Goal: Task Accomplishment & Management: Manage account settings

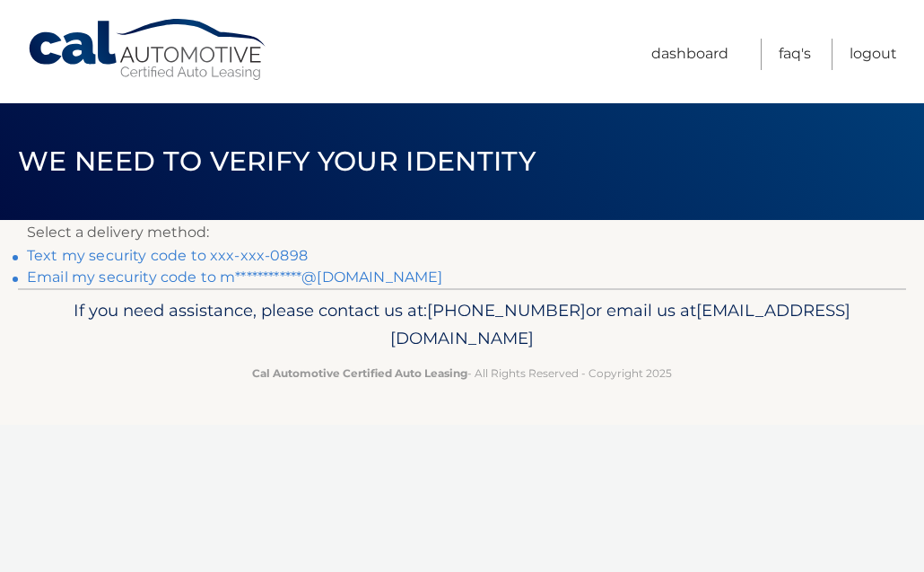
click at [291, 254] on link "Text my security code to xxx-xxx-0898" at bounding box center [167, 255] width 281 height 17
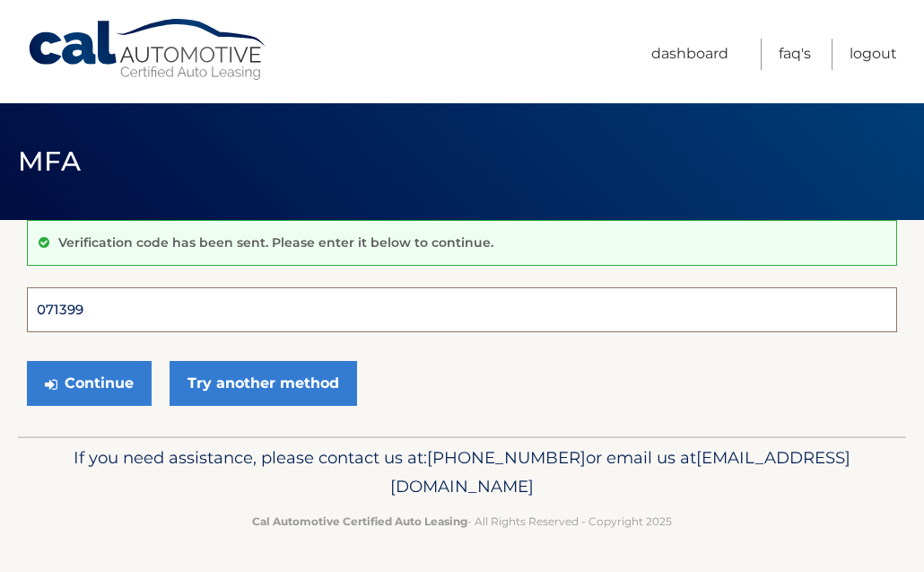
type input "071399"
click at [89, 382] on button "Continue" at bounding box center [89, 383] width 125 height 45
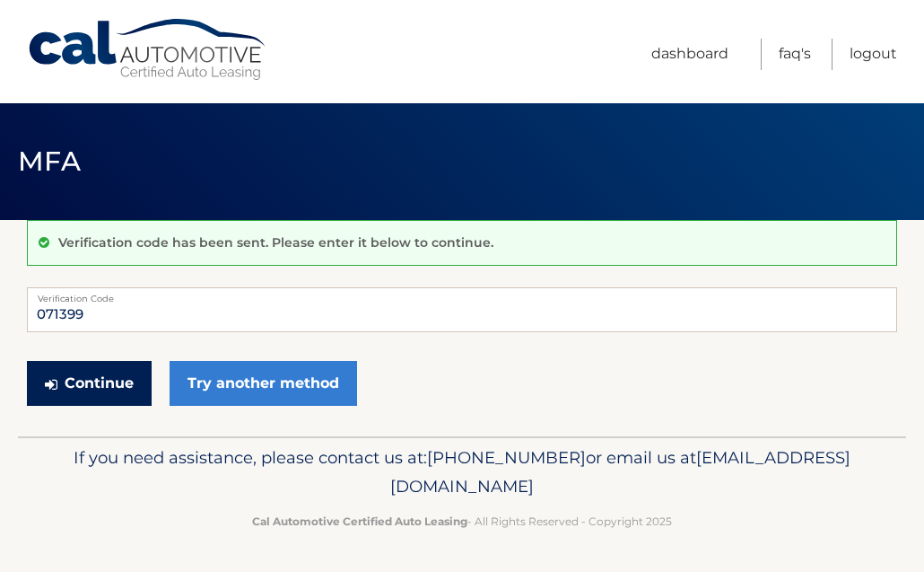
click at [118, 391] on button "Continue" at bounding box center [89, 383] width 125 height 45
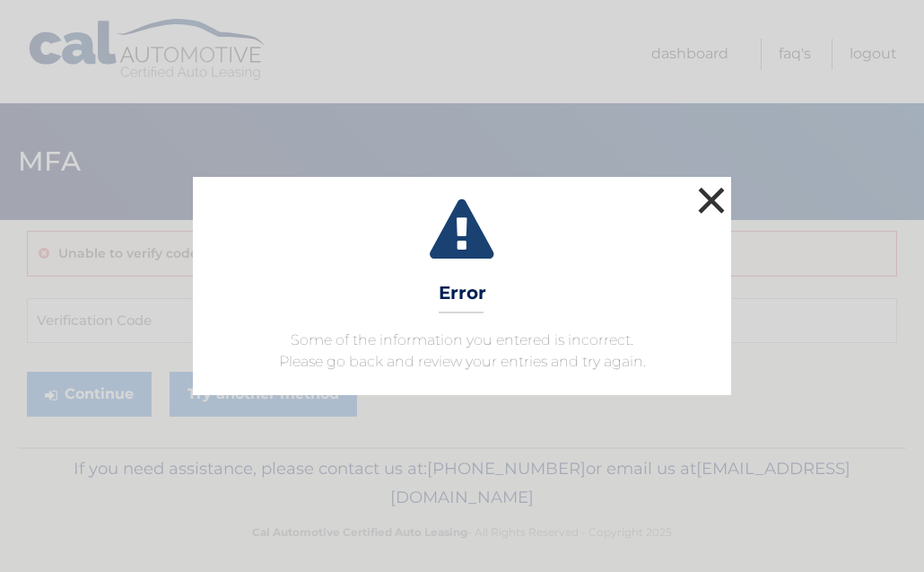
click at [722, 192] on button "×" at bounding box center [712, 200] width 36 height 36
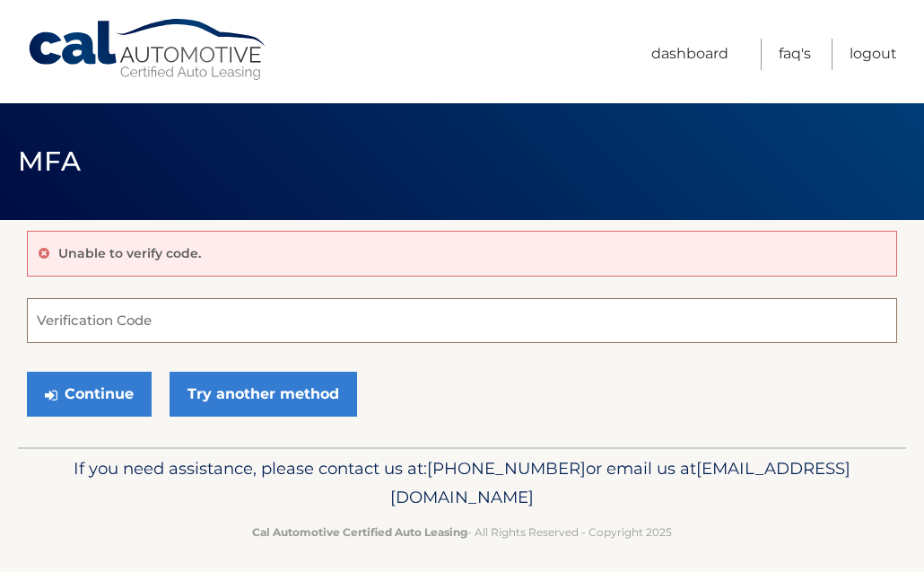
click at [300, 313] on input "Verification Code" at bounding box center [462, 320] width 871 height 45
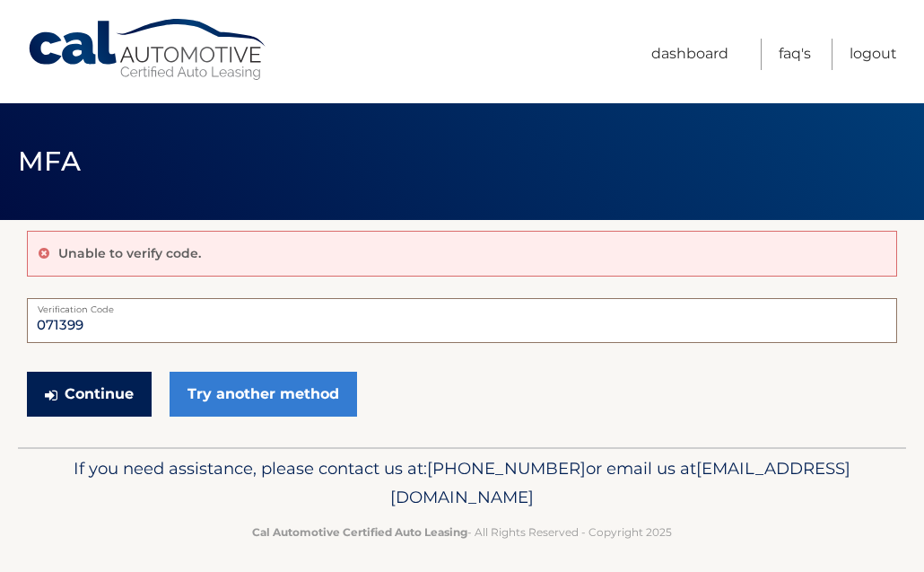
type input "071399"
click at [108, 393] on button "Continue" at bounding box center [89, 394] width 125 height 45
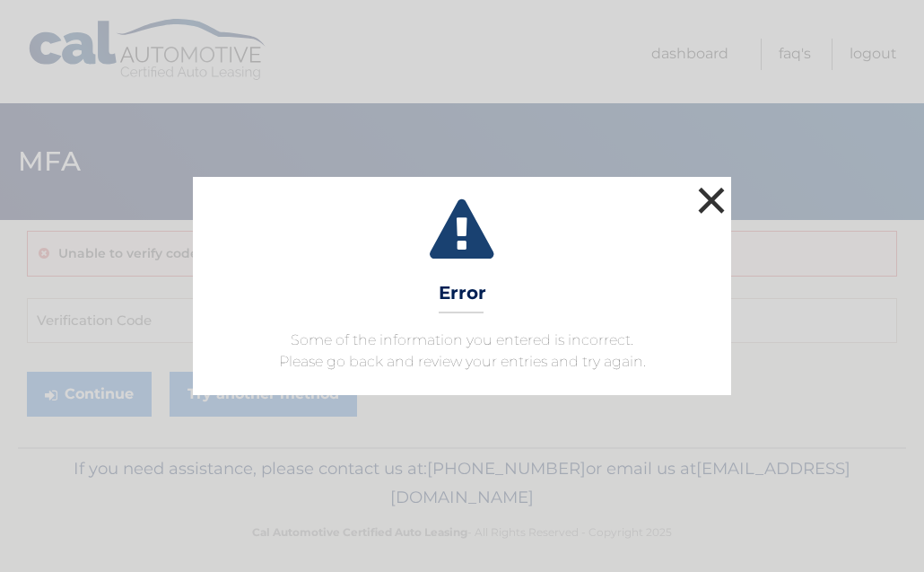
click at [715, 199] on button "×" at bounding box center [712, 200] width 36 height 36
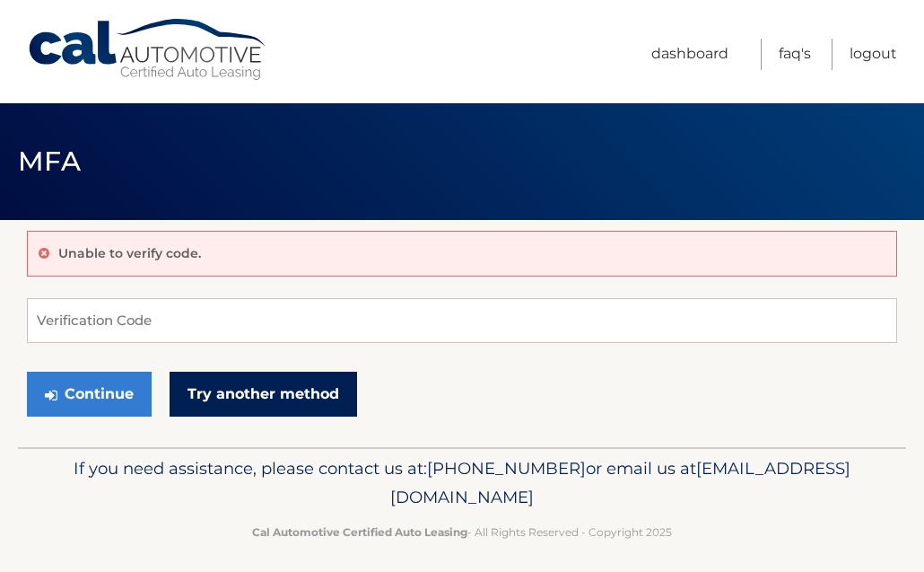
click at [332, 387] on link "Try another method" at bounding box center [264, 394] width 188 height 45
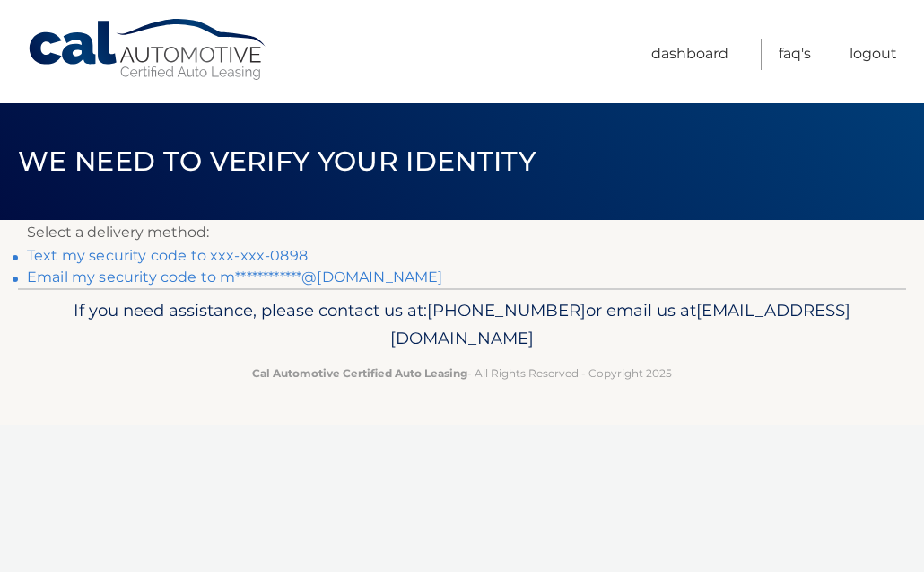
click at [238, 260] on link "Text my security code to xxx-xxx-0898" at bounding box center [167, 255] width 281 height 17
click at [867, 57] on link "Logout" at bounding box center [874, 54] width 48 height 31
